Goal: Task Accomplishment & Management: Manage account settings

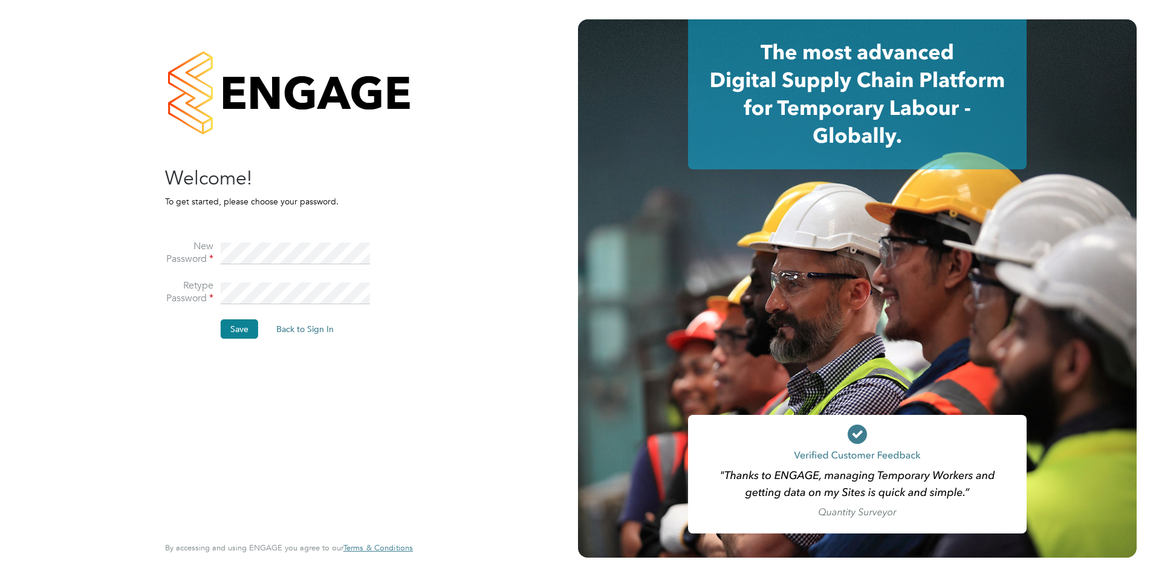
click at [218, 329] on li "Save Back to Sign In" at bounding box center [283, 334] width 236 height 31
click at [225, 329] on button "Save" at bounding box center [239, 328] width 37 height 19
click at [208, 231] on button "Back to Sign In" at bounding box center [203, 236] width 77 height 19
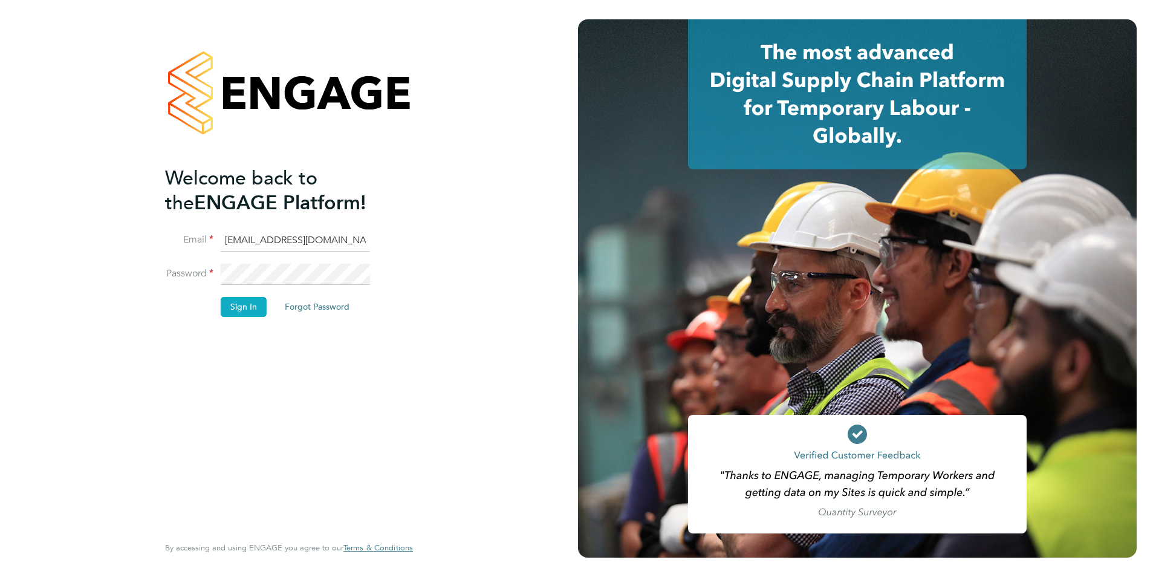
click at [246, 303] on button "Sign In" at bounding box center [244, 306] width 46 height 19
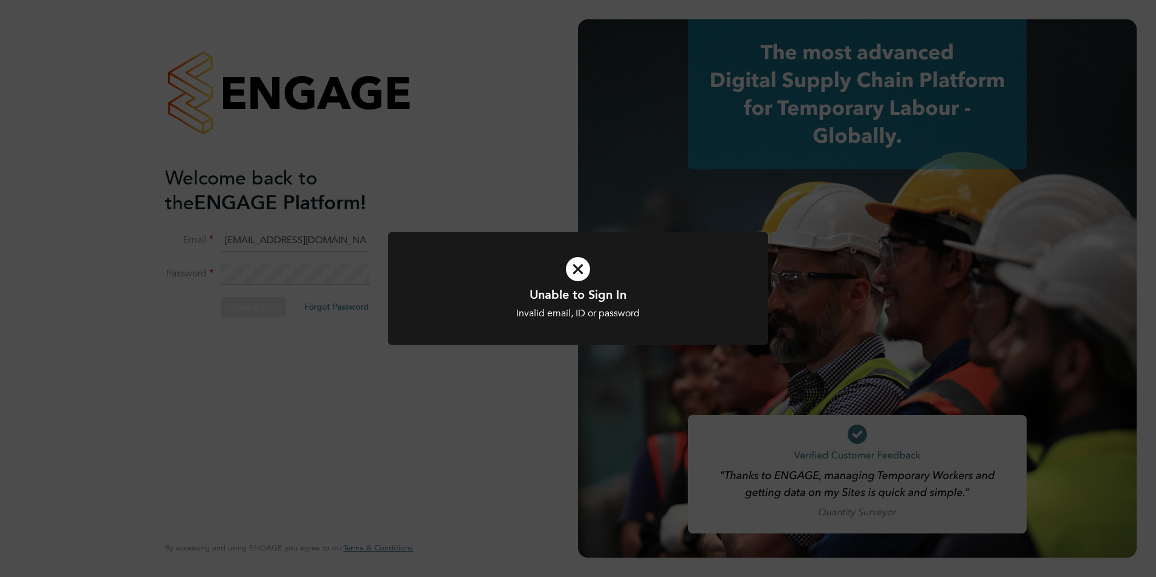
click at [558, 301] on h1 "Unable to Sign In" at bounding box center [578, 295] width 314 height 16
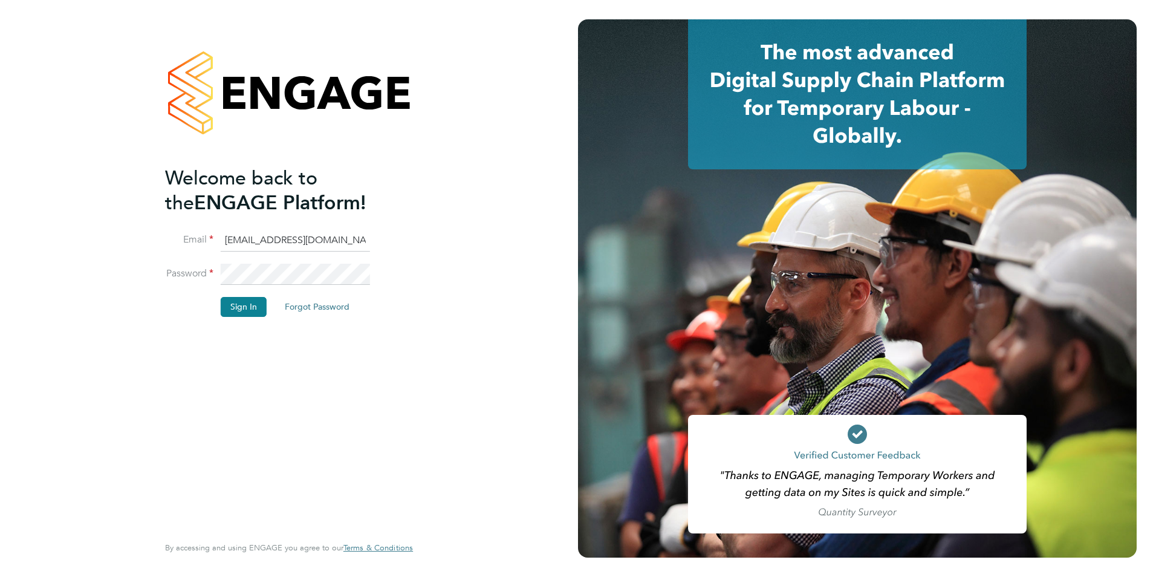
click at [461, 380] on div "Welcome back to the ENGAGE Platform! Email [EMAIL_ADDRESS][DOMAIN_NAME] Passwor…" at bounding box center [289, 288] width 578 height 577
click at [321, 246] on input "[EMAIL_ADDRESS][DOMAIN_NAME]" at bounding box center [295, 241] width 149 height 22
click at [297, 236] on input "[EMAIL_ADDRESS][DOMAIN_NAME]" at bounding box center [295, 241] width 149 height 22
drag, startPoint x: 368, startPoint y: 237, endPoint x: 174, endPoint y: 233, distance: 194.2
click at [174, 233] on li "Email [EMAIL_ADDRESS][DOMAIN_NAME]" at bounding box center [283, 247] width 236 height 34
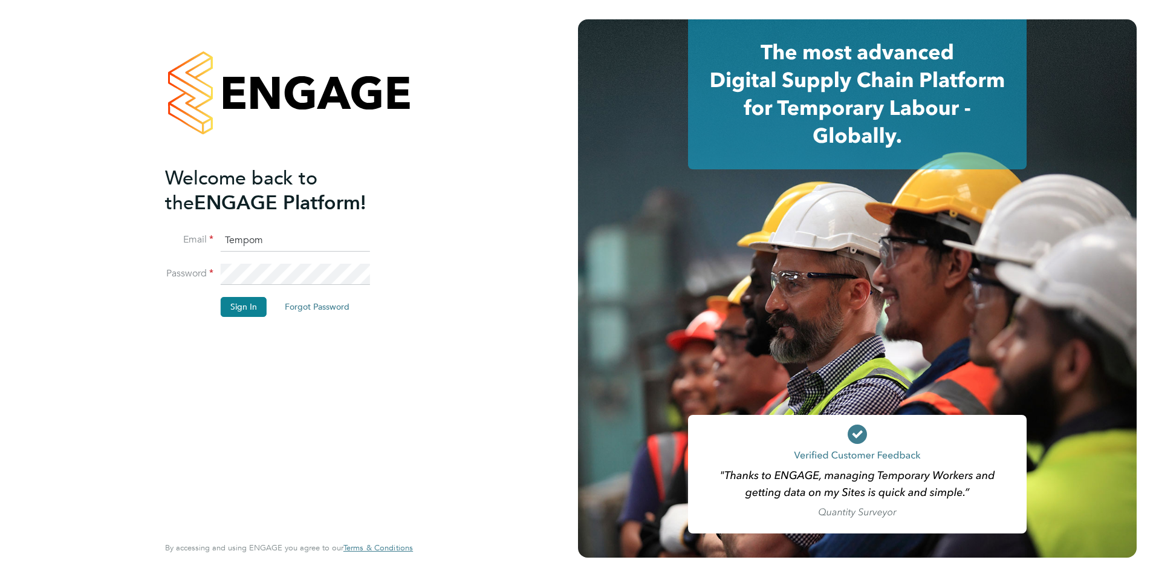
click at [269, 238] on input "Tempom" at bounding box center [295, 241] width 149 height 22
drag, startPoint x: 269, startPoint y: 238, endPoint x: 196, endPoint y: 233, distance: 73.3
click at [196, 233] on li "Email Tempom" at bounding box center [283, 247] width 236 height 34
paste input "tempcover@smartmanagedsolutions.c"
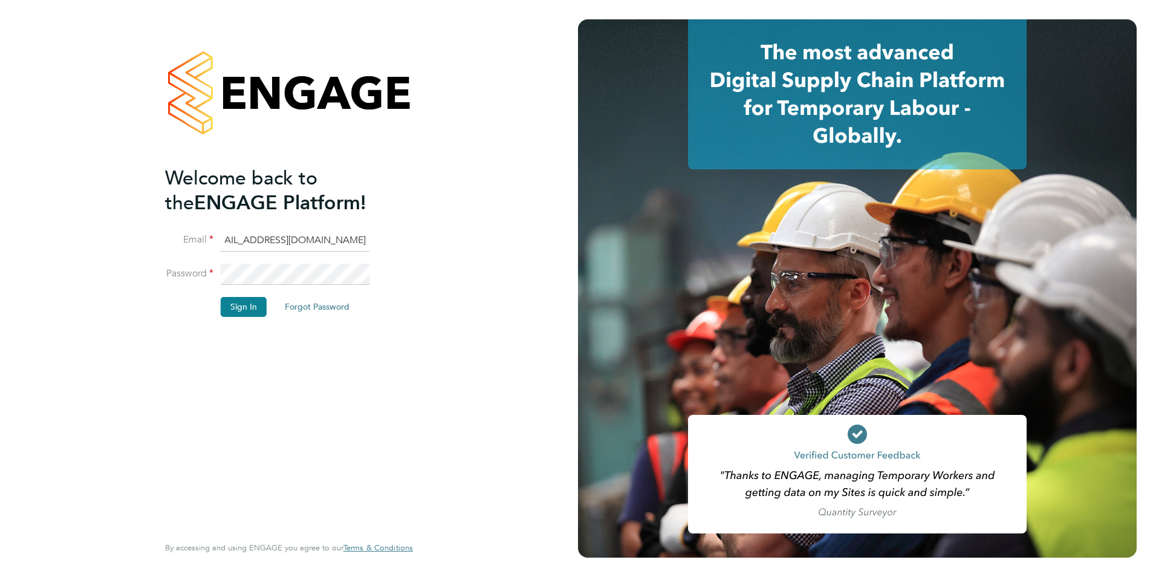
type input "[EMAIL_ADDRESS][DOMAIN_NAME]"
click at [158, 255] on div "Welcome back to the ENGAGE Platform! Email [EMAIL_ADDRESS][DOMAIN_NAME] Passwor…" at bounding box center [289, 288] width 296 height 577
